Goal: Task Accomplishment & Management: Manage account settings

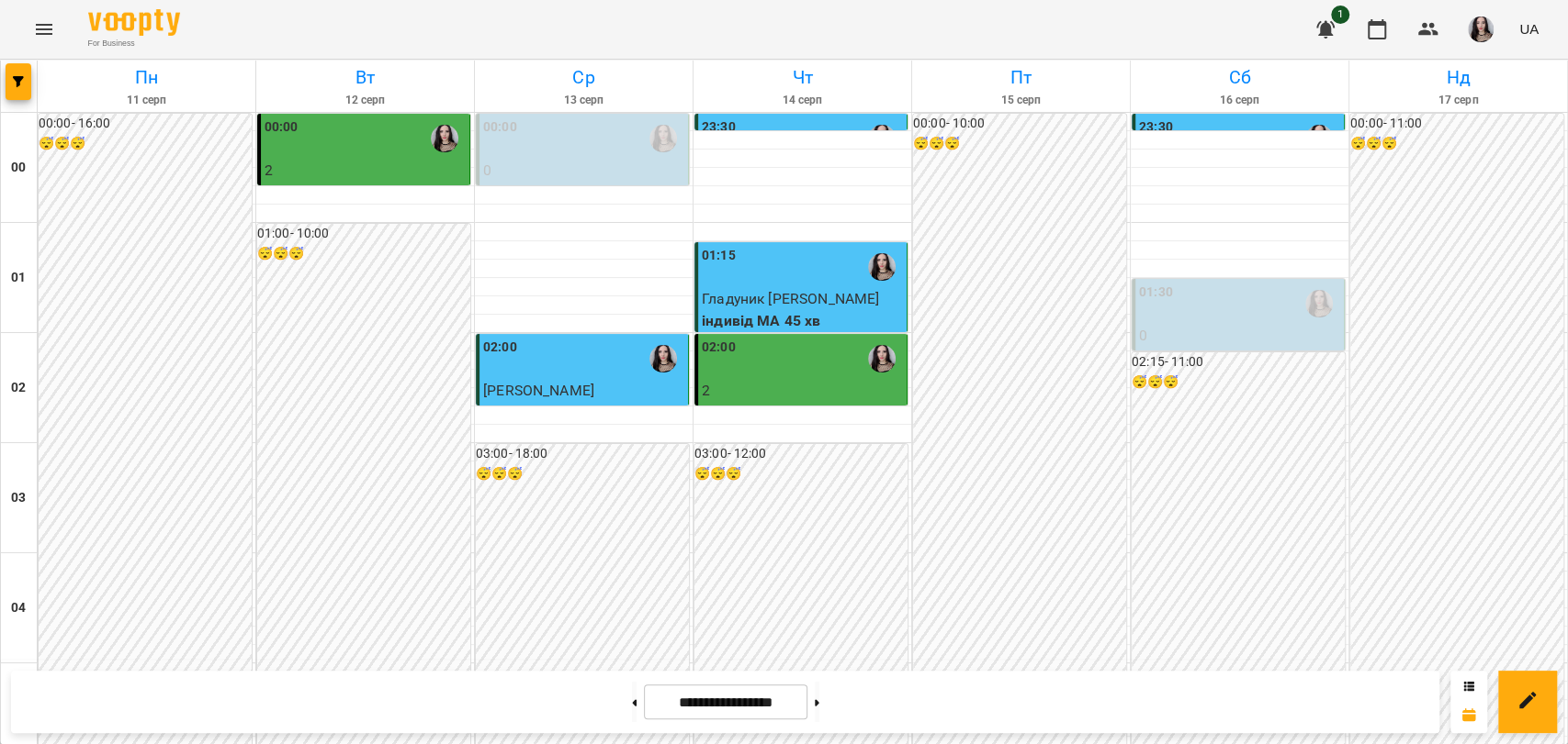
scroll to position [2094, 0]
click at [819, 691] on button at bounding box center [817, 702] width 5 height 40
type input "**********"
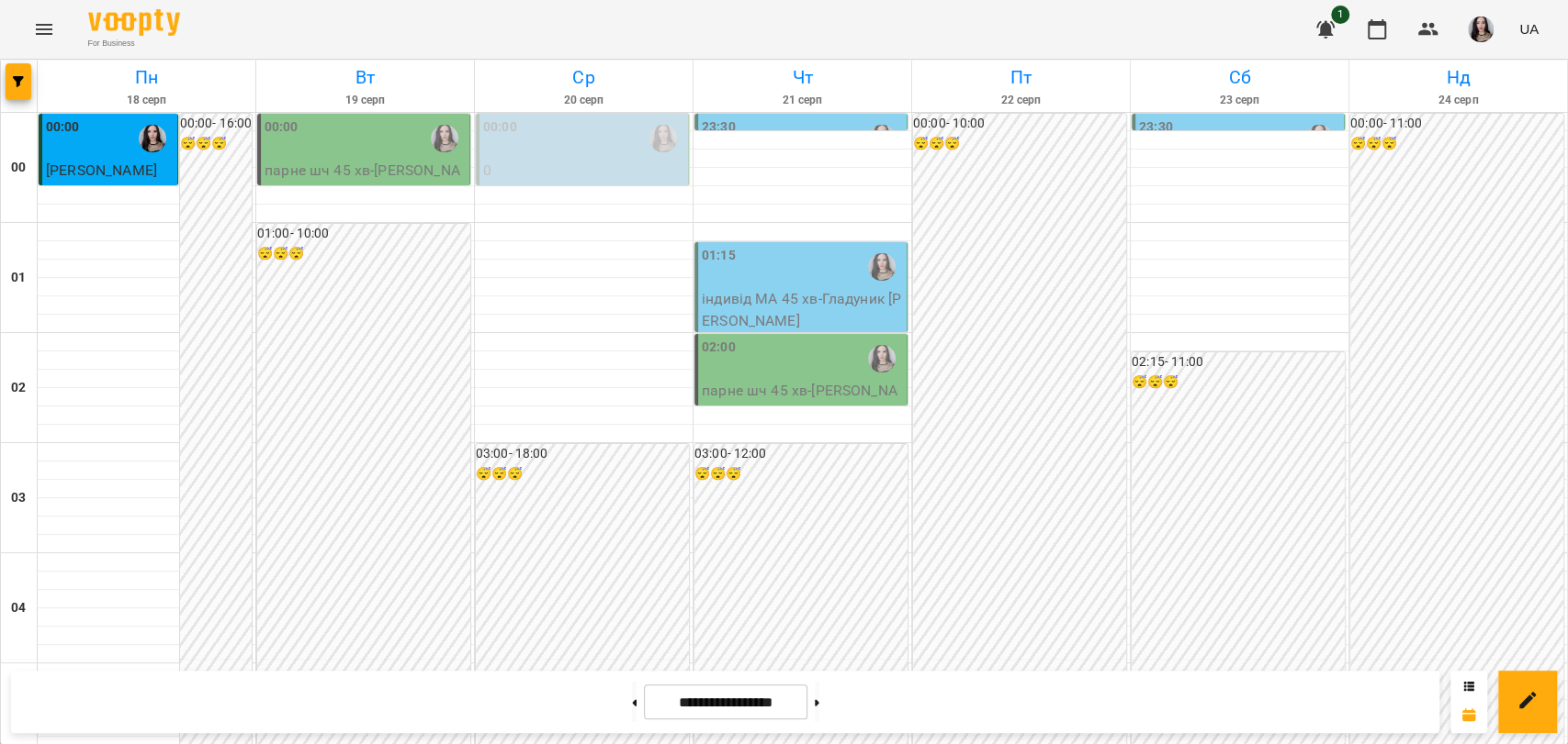
scroll to position [0, 0]
click at [301, 148] on div "00:00" at bounding box center [365, 138] width 201 height 42
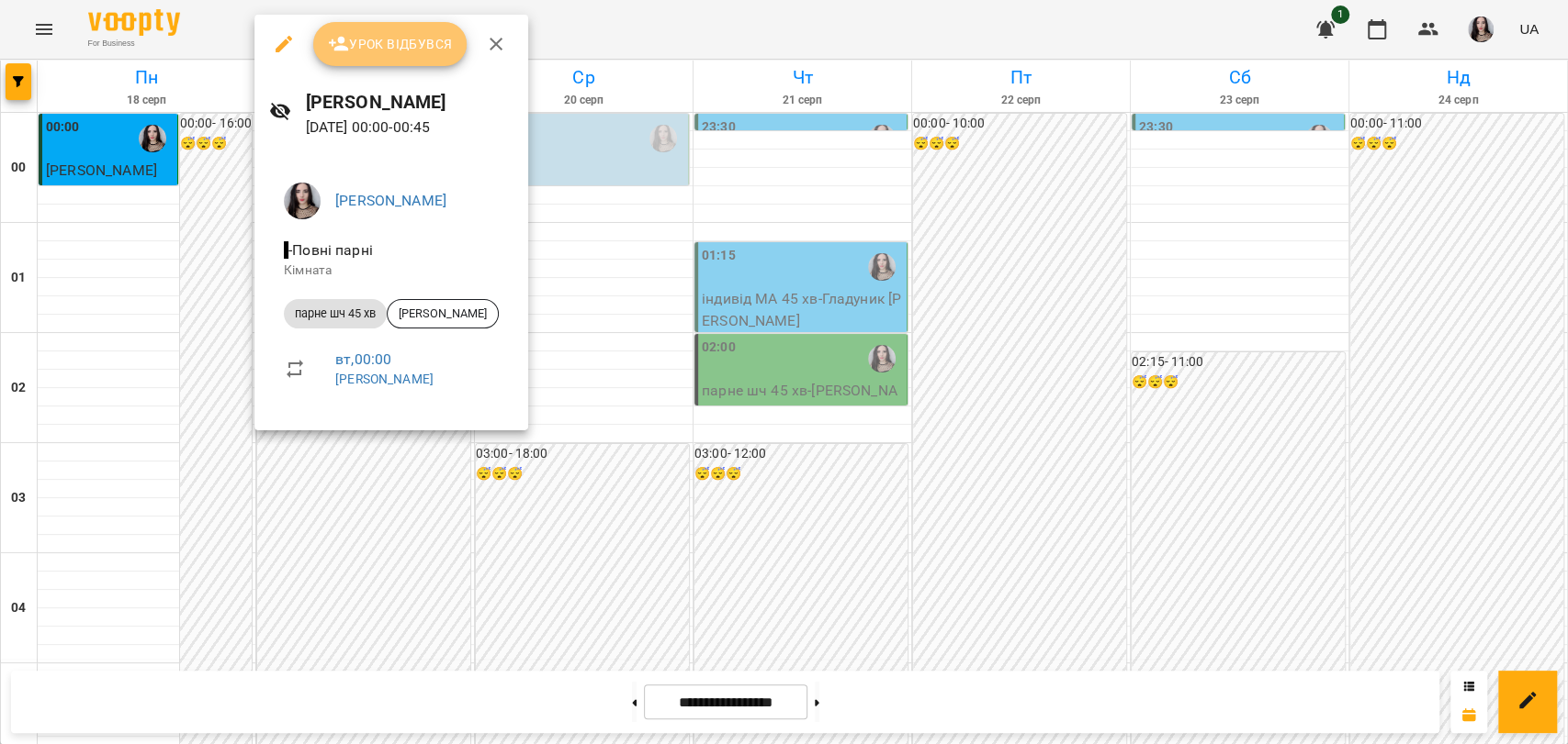
click at [397, 53] on span "Урок відбувся" at bounding box center [390, 44] width 125 height 22
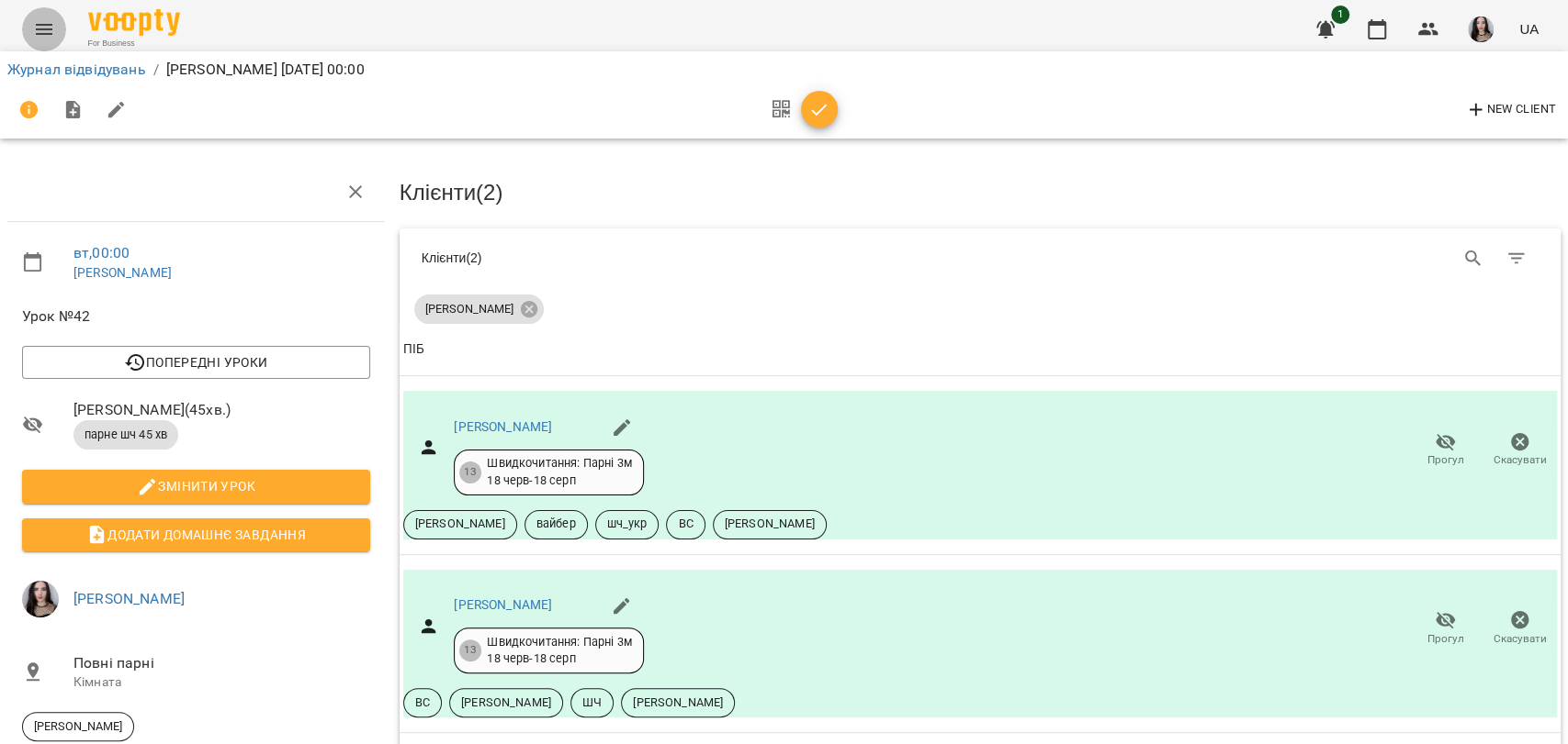
click at [30, 31] on button "Menu" at bounding box center [44, 30] width 44 height 44
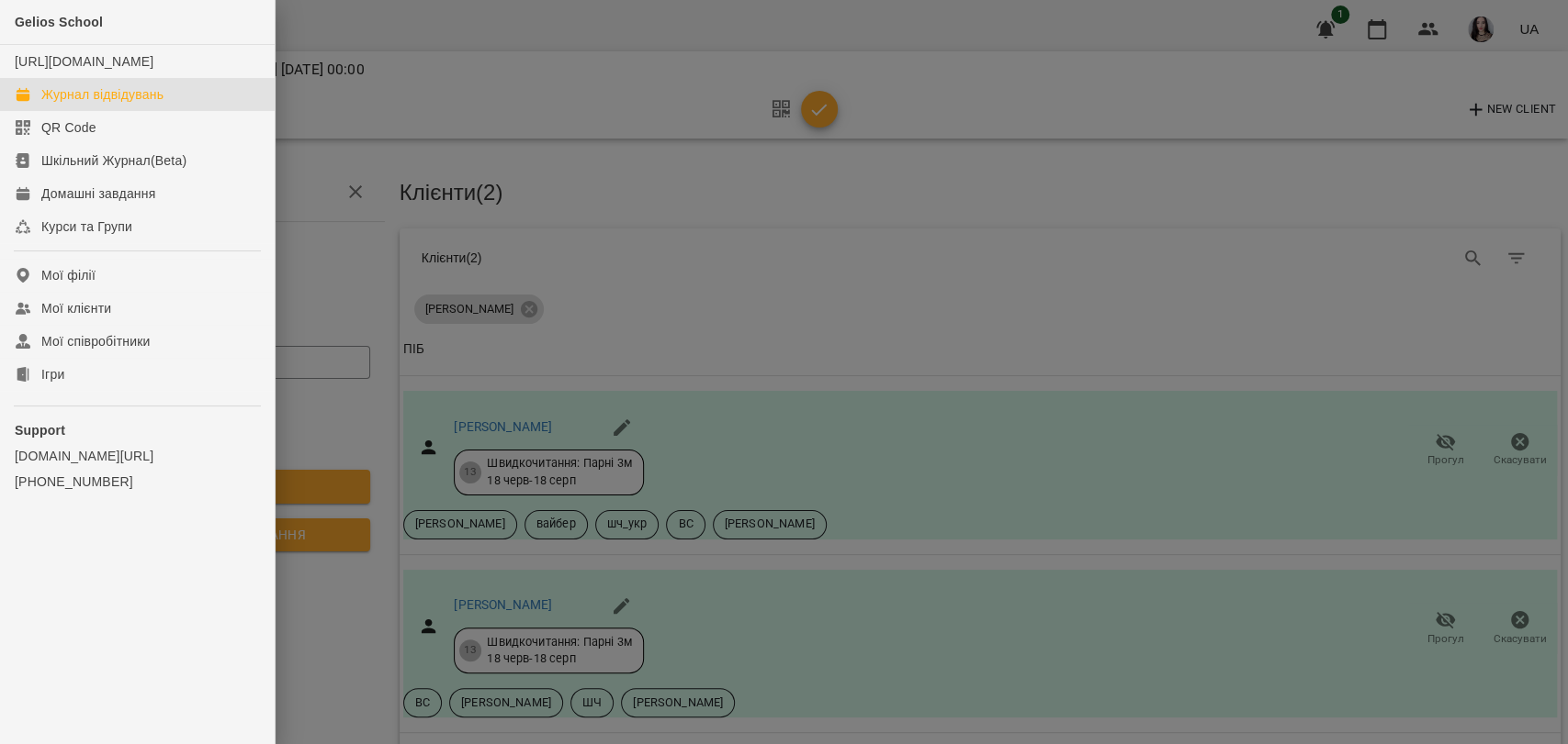
click at [122, 104] on div "Журнал відвідувань" at bounding box center [102, 94] width 122 height 18
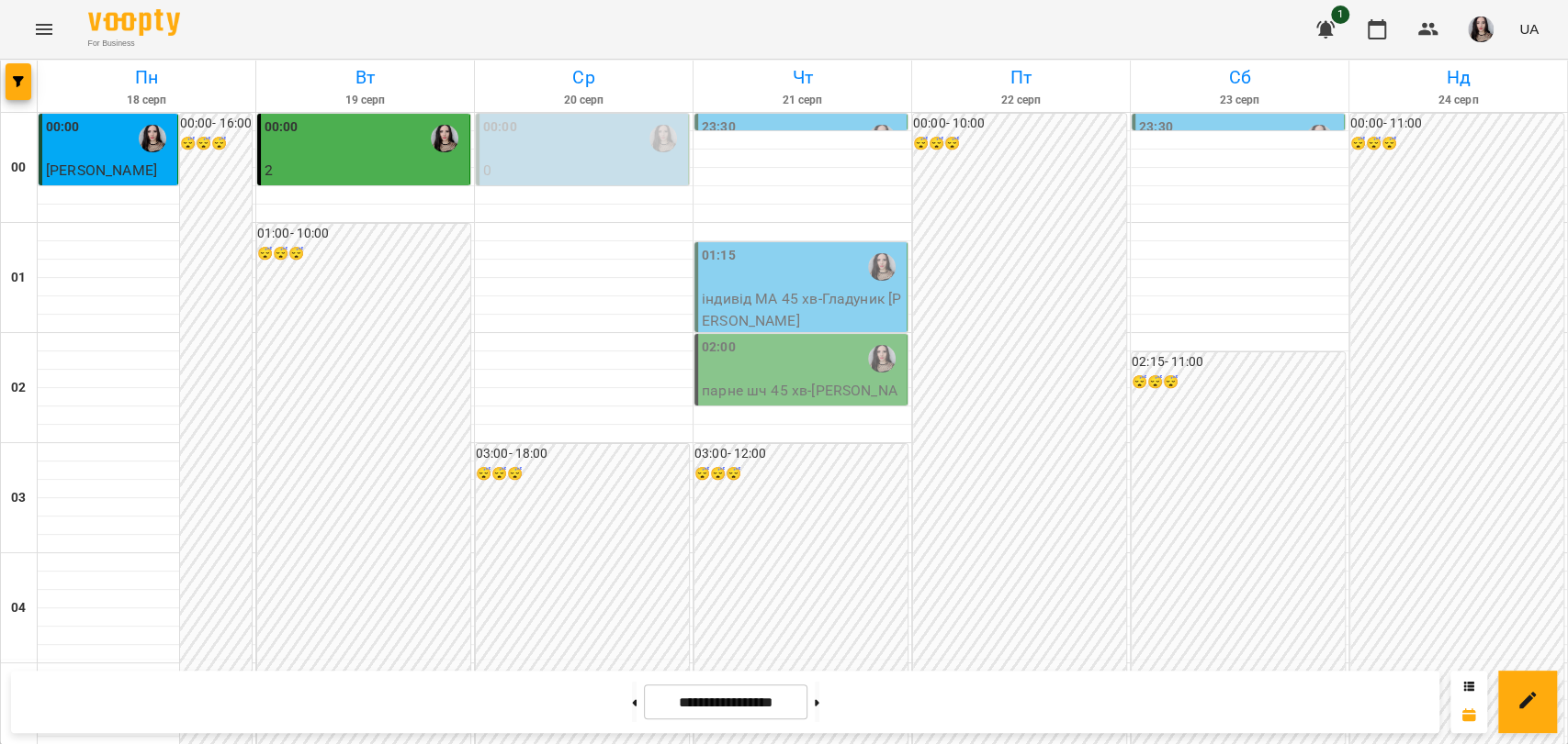
scroll to position [2094, 0]
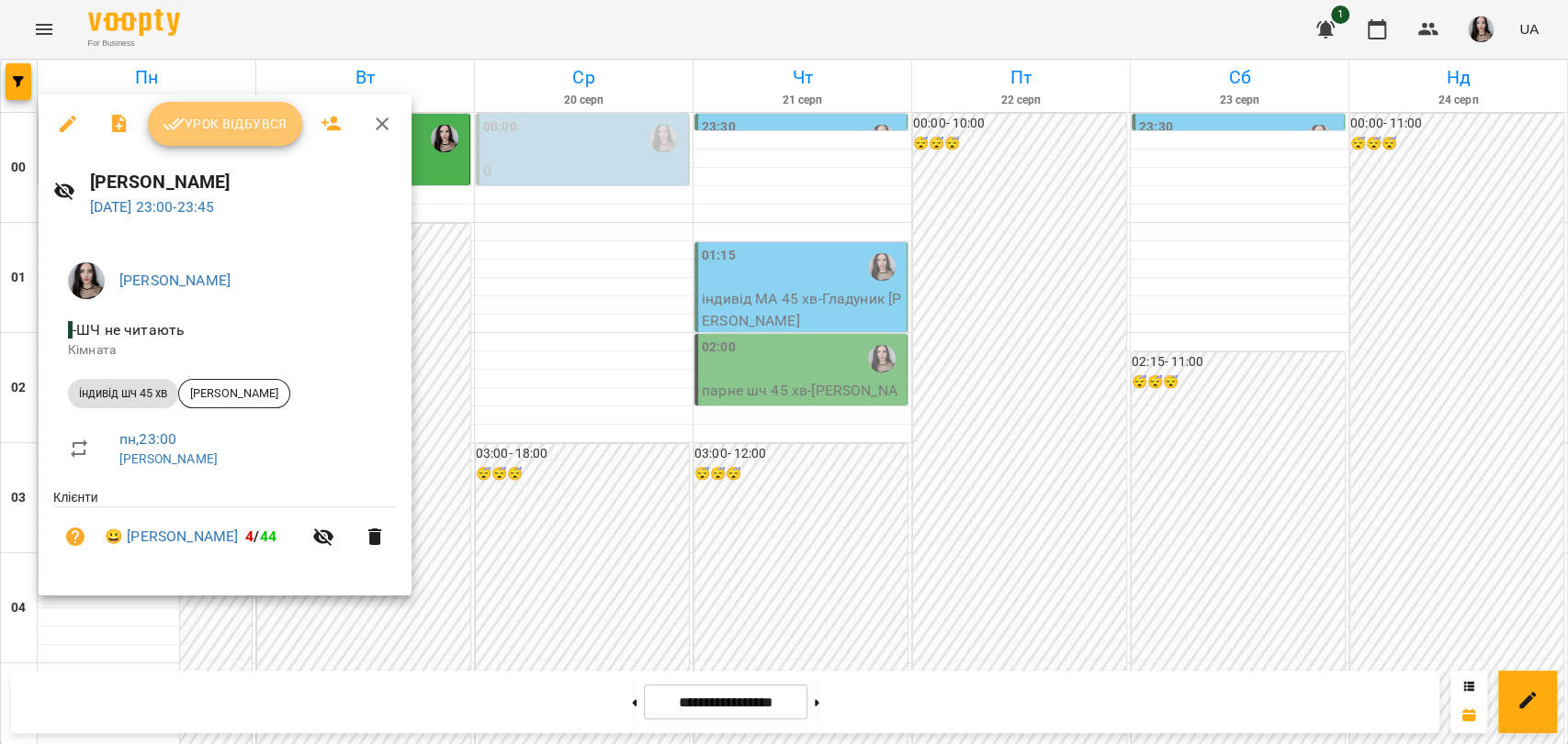
click at [243, 127] on span "Урок відбувся" at bounding box center [225, 123] width 125 height 22
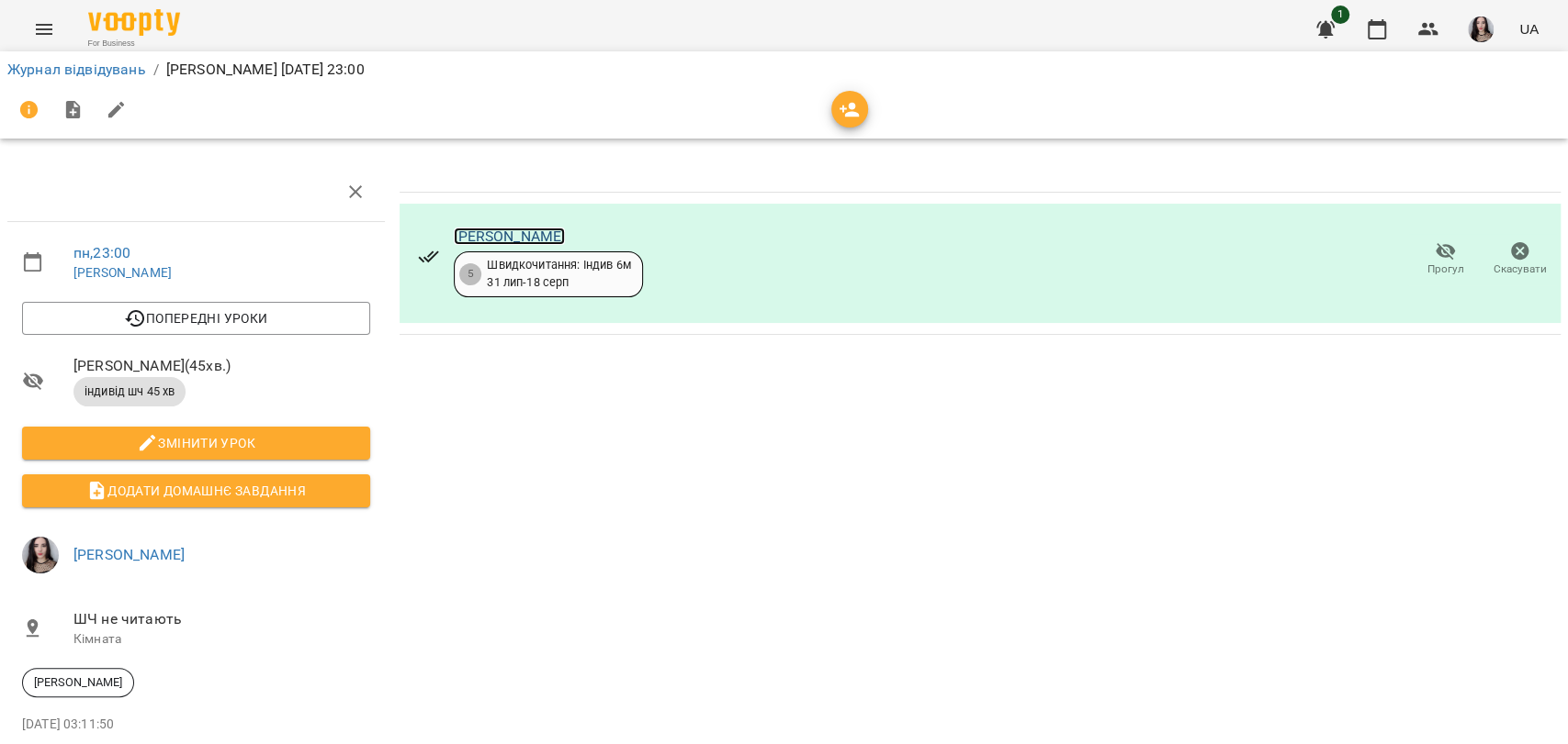
click at [456, 231] on link "[PERSON_NAME]" at bounding box center [509, 236] width 111 height 17
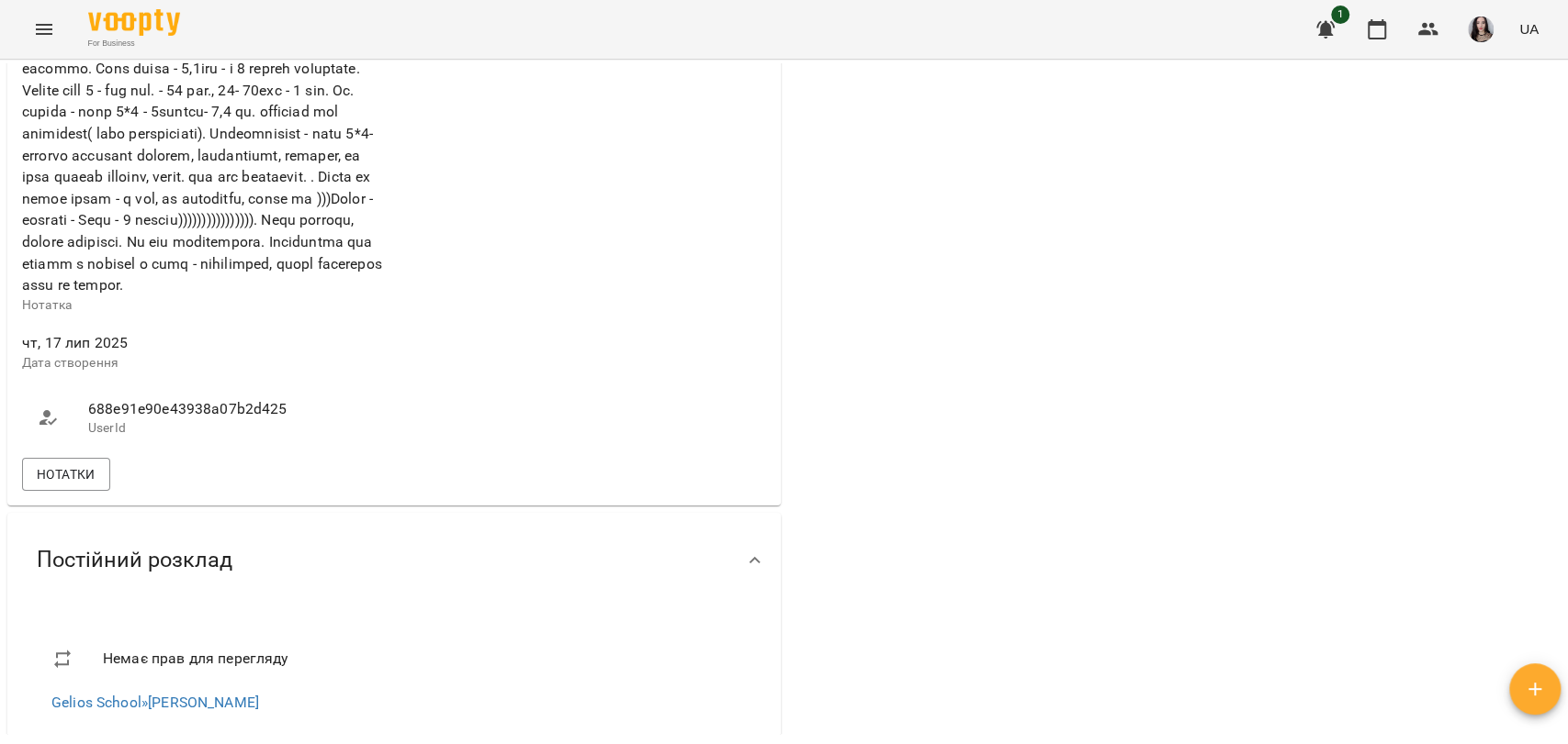
scroll to position [1059, 0]
